Goal: Information Seeking & Learning: Learn about a topic

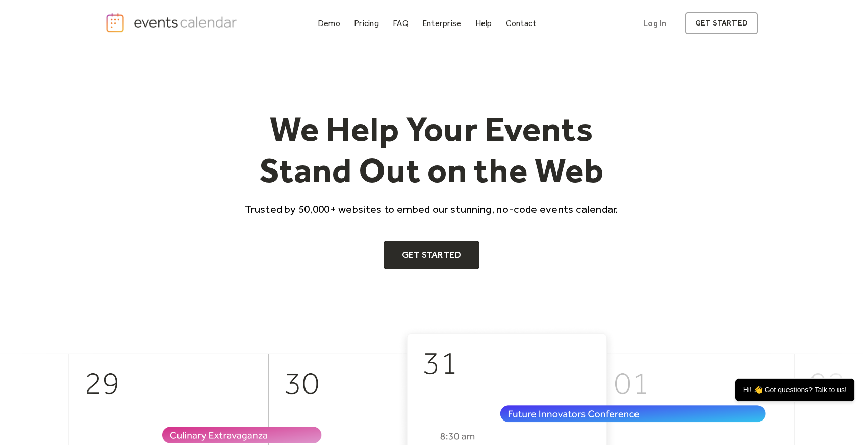
click at [337, 29] on link "Demo" at bounding box center [329, 23] width 31 height 14
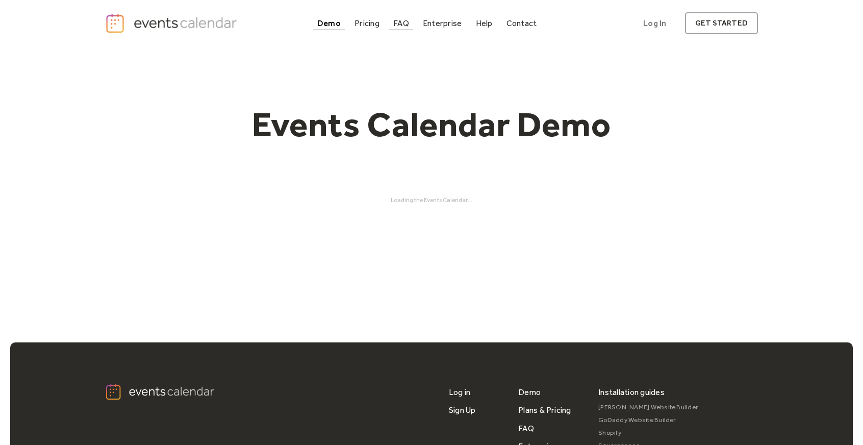
click at [406, 25] on div "FAQ" at bounding box center [401, 23] width 16 height 6
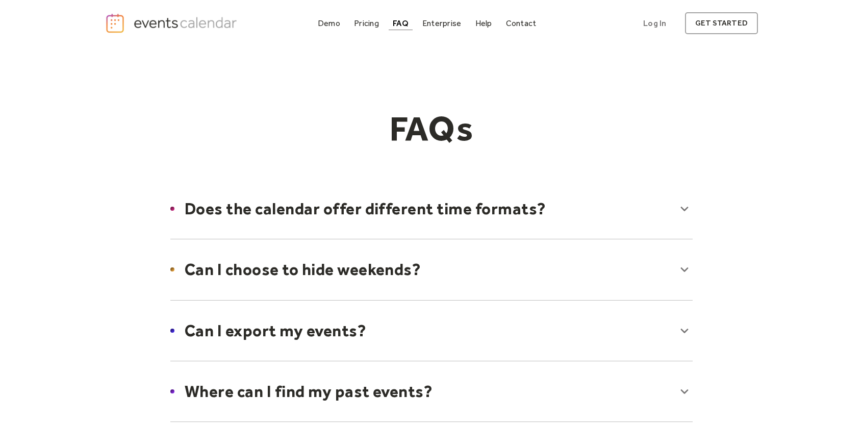
click at [326, 211] on div at bounding box center [431, 208] width 543 height 62
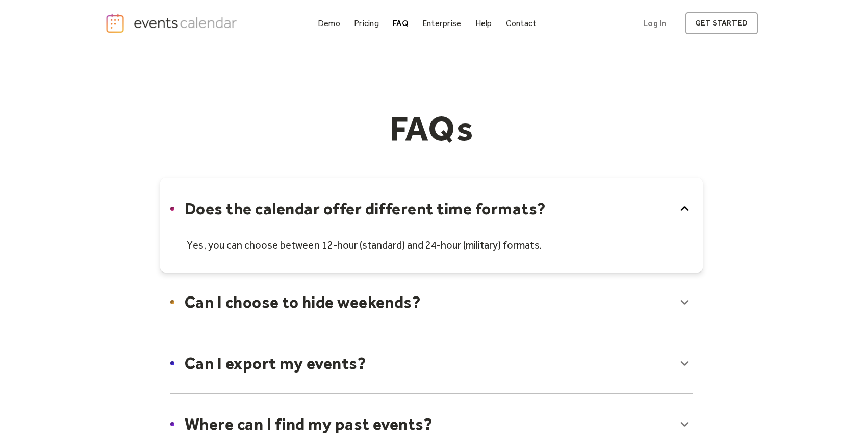
scroll to position [51, 0]
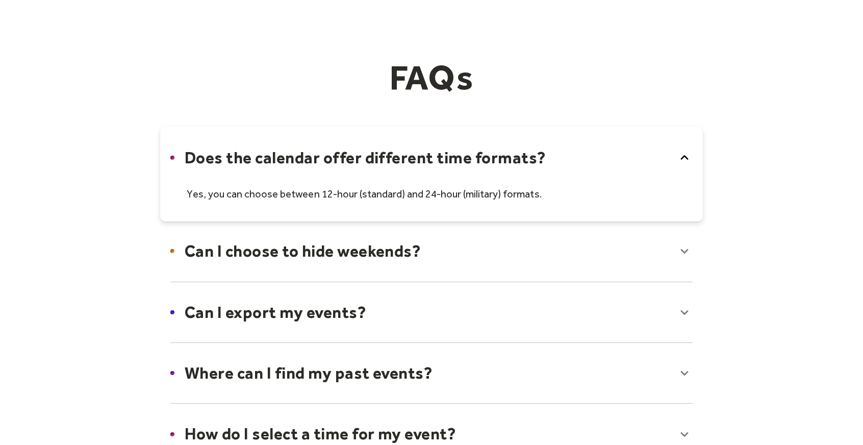
click at [314, 265] on div at bounding box center [431, 251] width 543 height 62
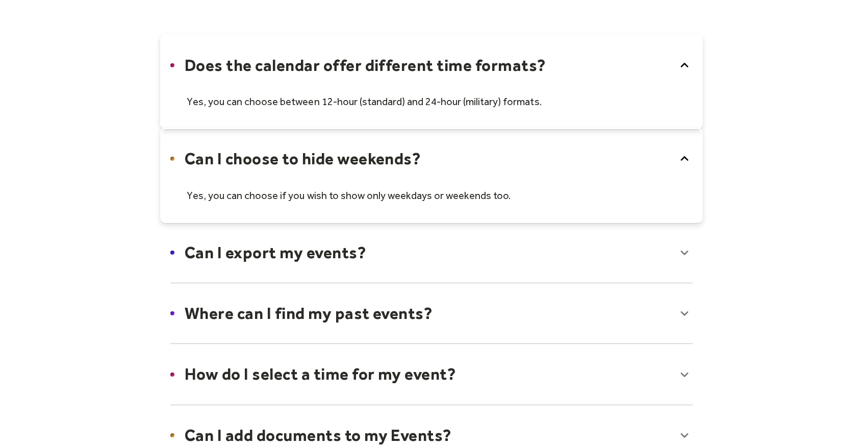
scroll to position [153, 0]
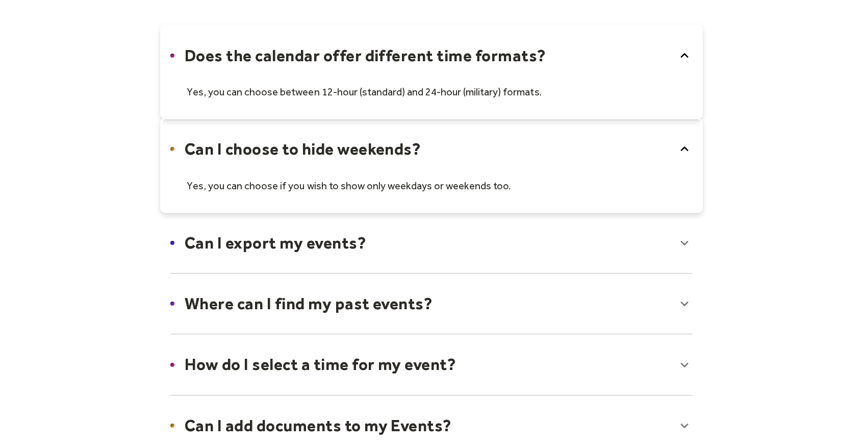
click at [328, 238] on div at bounding box center [431, 243] width 543 height 62
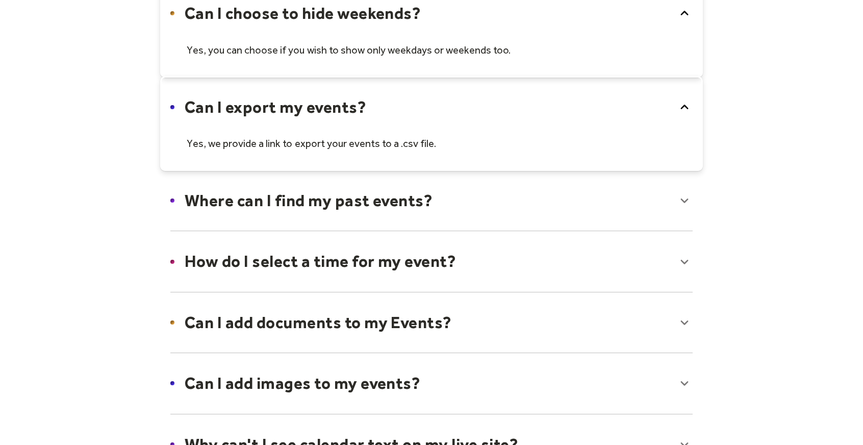
scroll to position [306, 0]
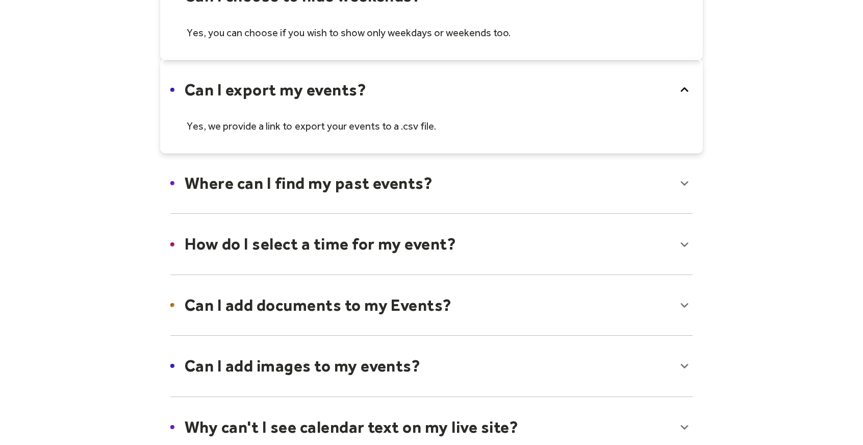
click at [349, 239] on div at bounding box center [431, 244] width 543 height 62
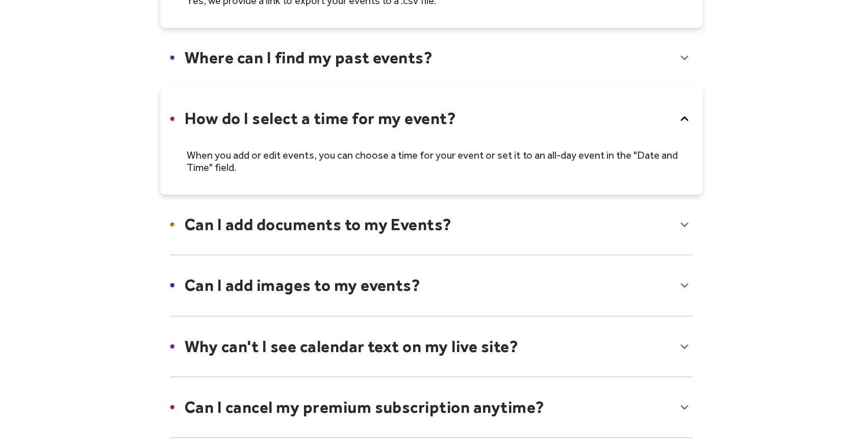
scroll to position [459, 0]
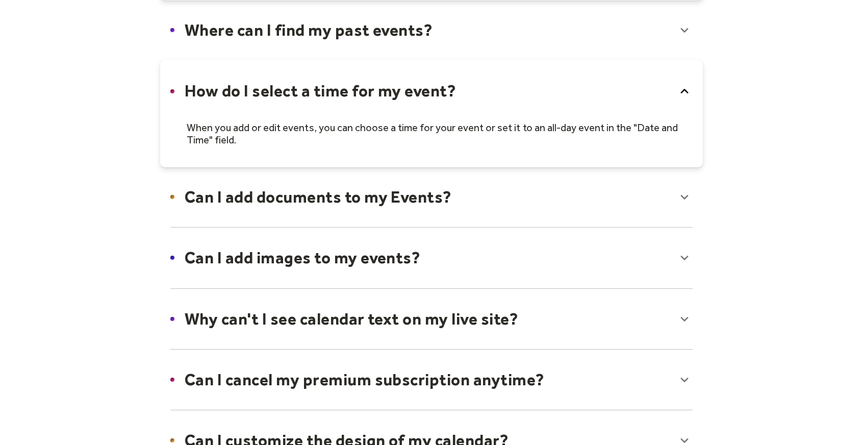
click at [348, 263] on div at bounding box center [431, 257] width 543 height 62
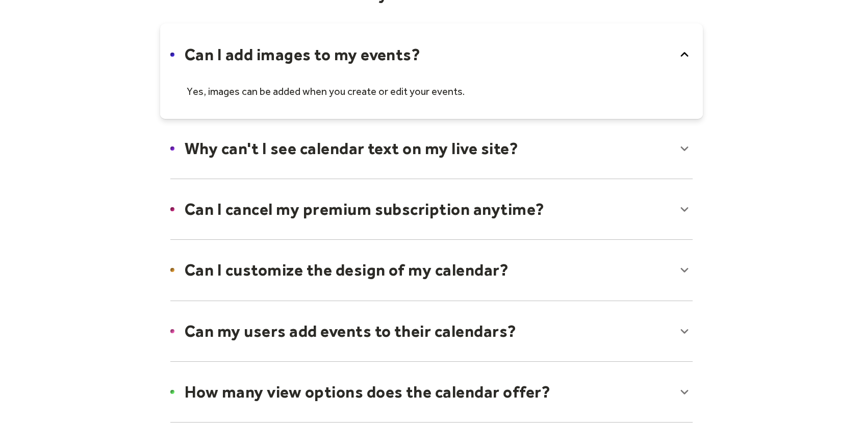
scroll to position [663, 0]
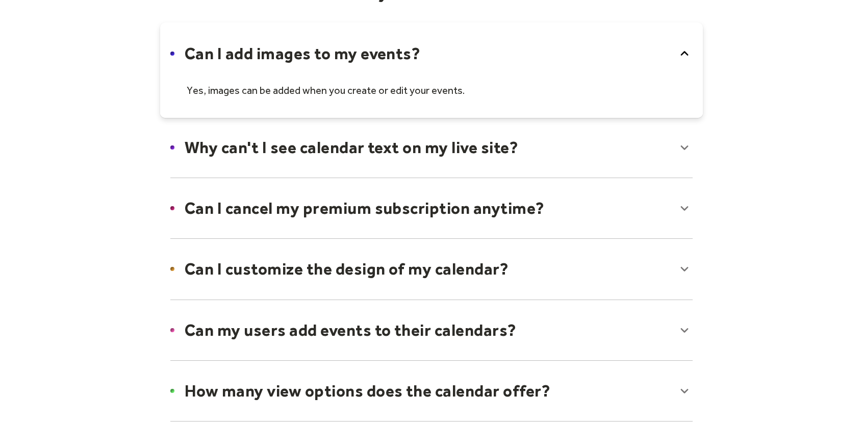
click at [357, 211] on div at bounding box center [431, 208] width 543 height 62
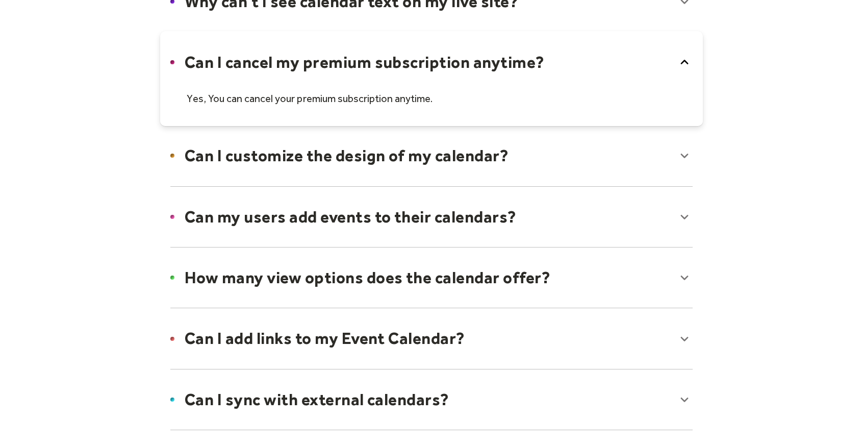
scroll to position [867, 0]
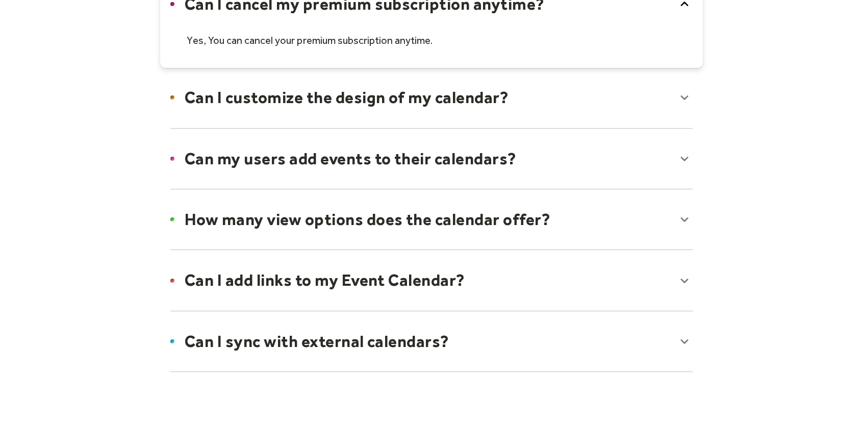
click at [358, 209] on div at bounding box center [431, 219] width 543 height 62
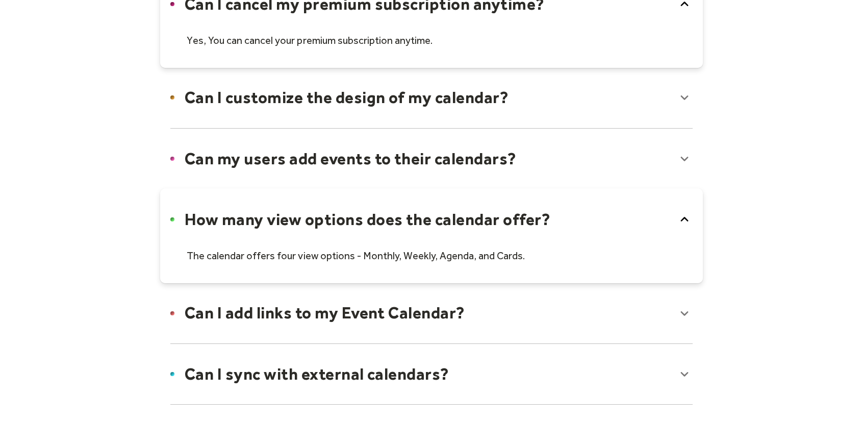
click at [255, 318] on div at bounding box center [431, 313] width 543 height 62
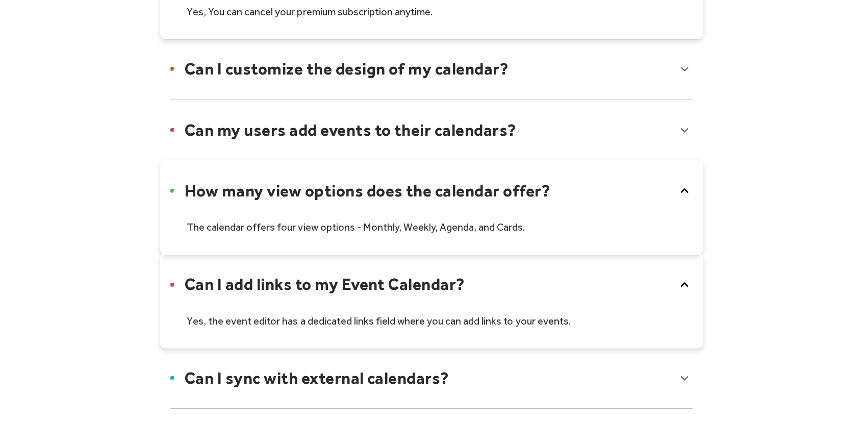
scroll to position [918, 0]
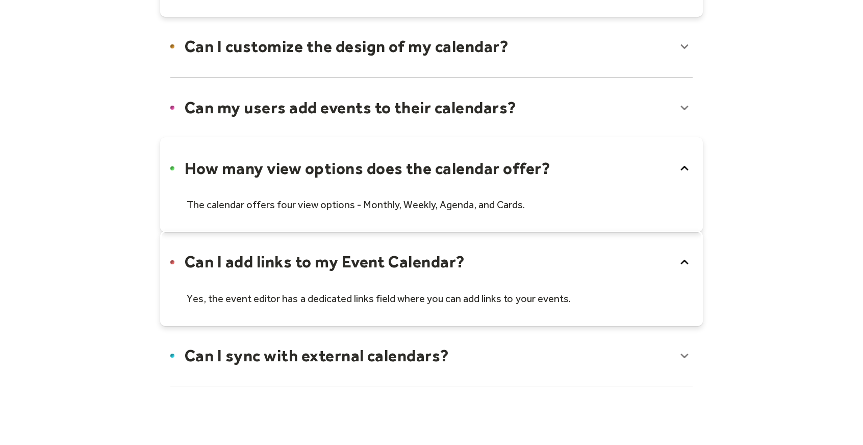
click at [284, 353] on div at bounding box center [431, 355] width 543 height 62
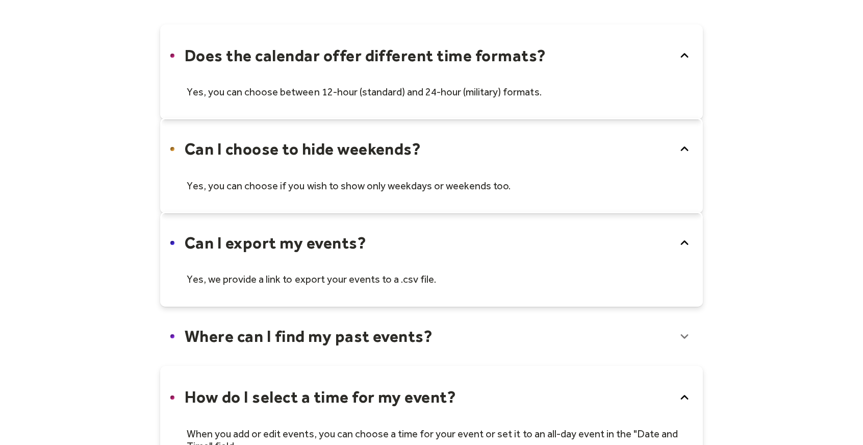
scroll to position [0, 0]
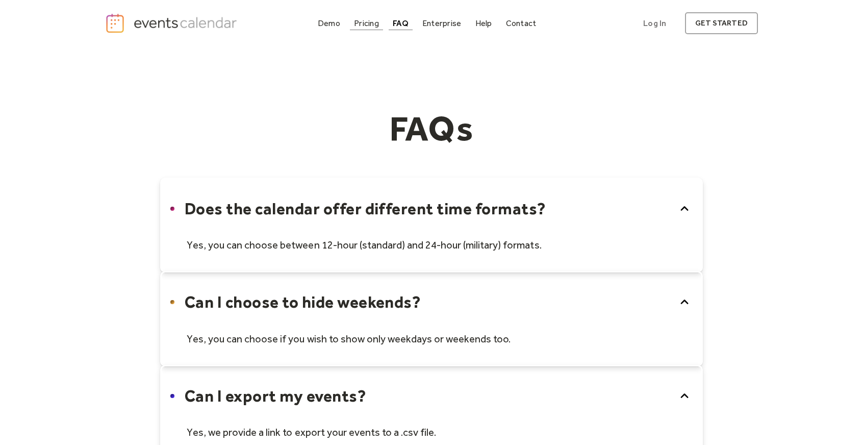
click at [369, 29] on link "Pricing" at bounding box center [366, 23] width 33 height 14
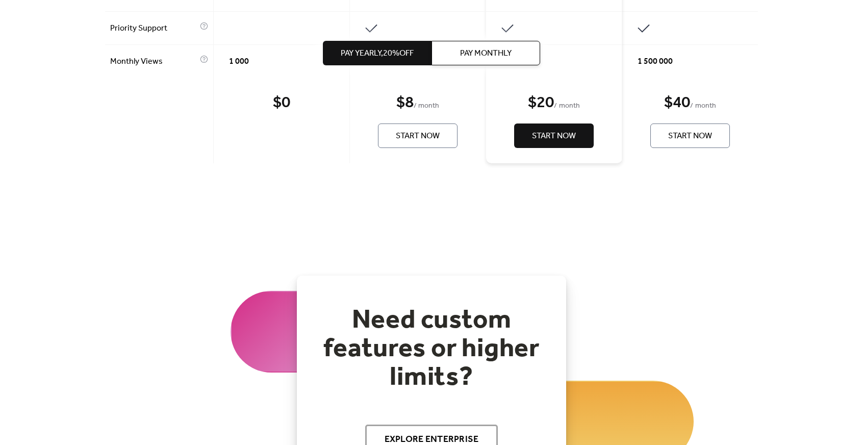
scroll to position [1110, 0]
